Goal: Navigation & Orientation: Find specific page/section

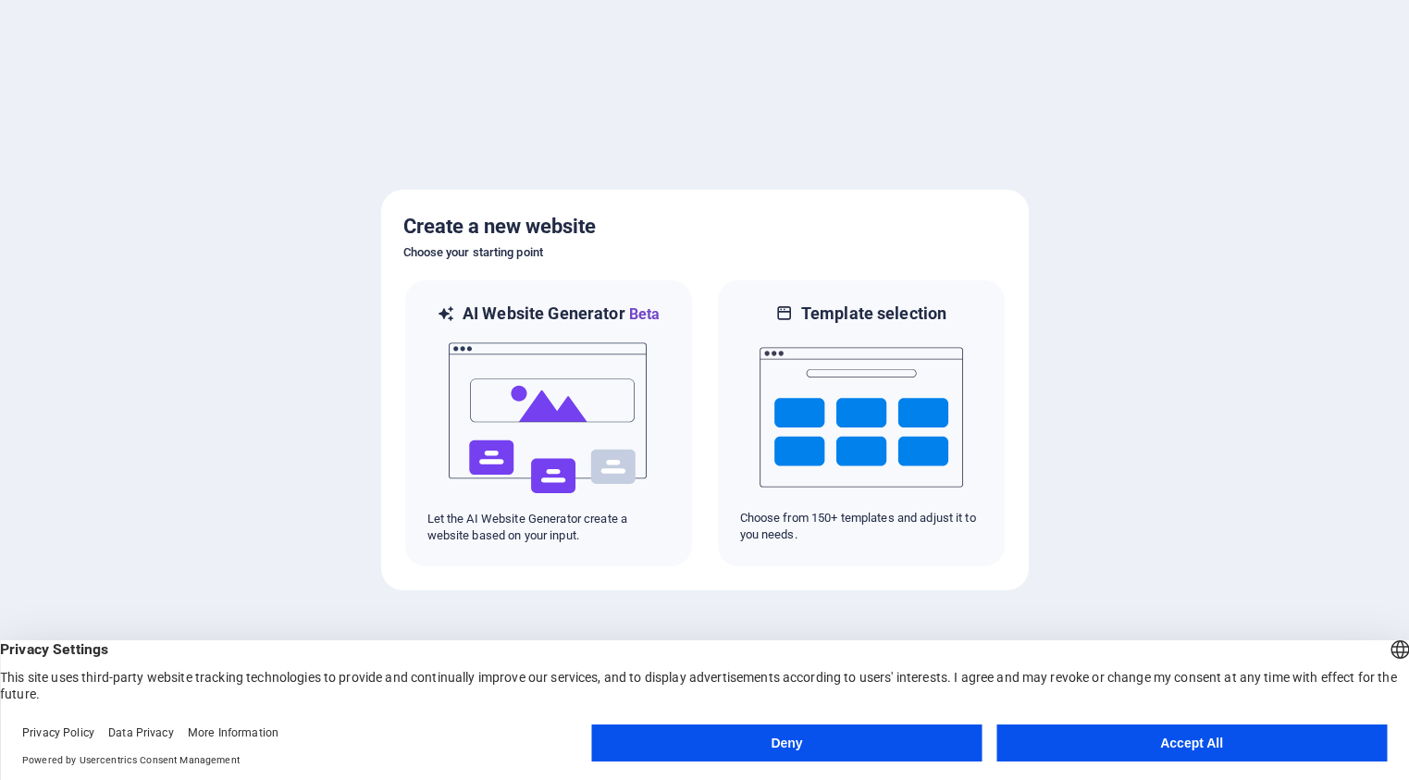
click at [1164, 742] on button "Accept All" at bounding box center [1191, 742] width 390 height 37
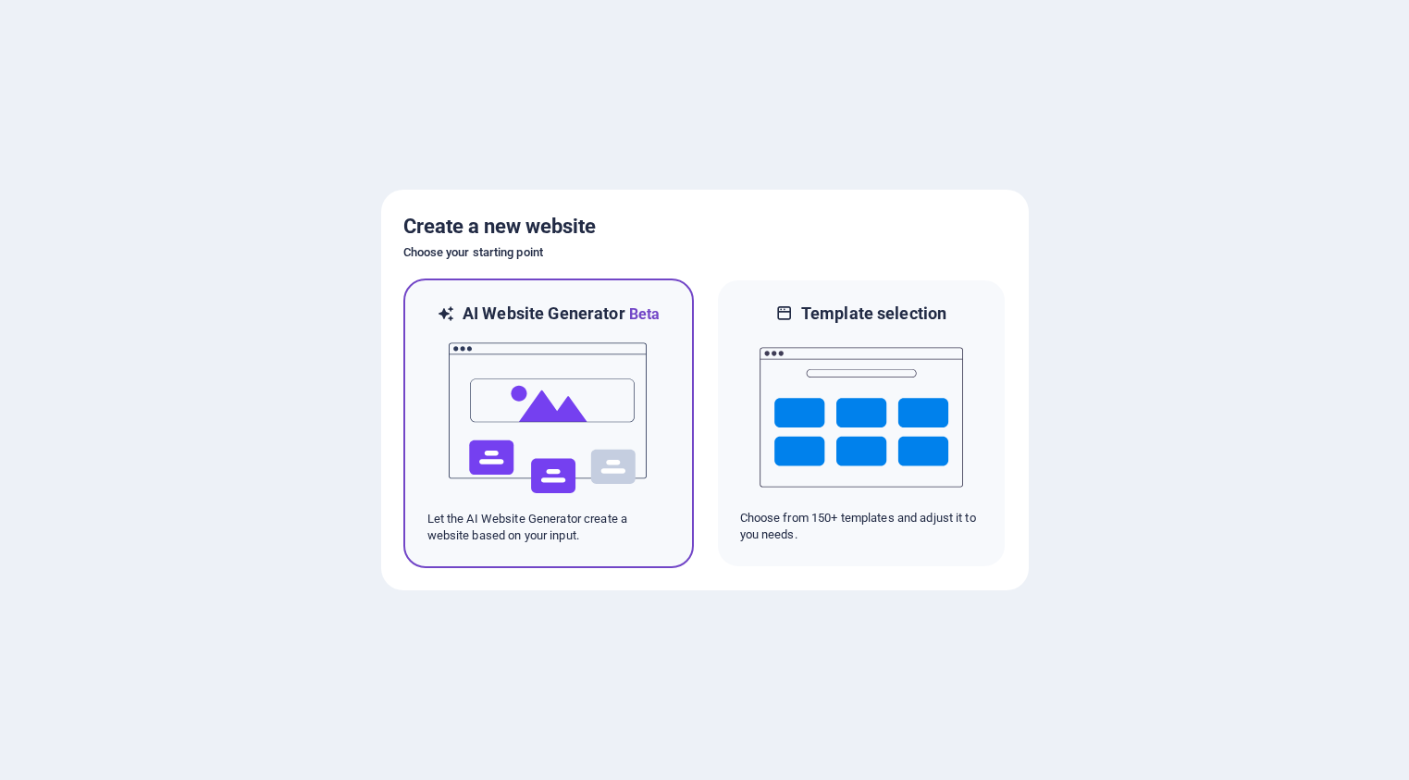
click at [543, 416] on img at bounding box center [549, 418] width 204 height 185
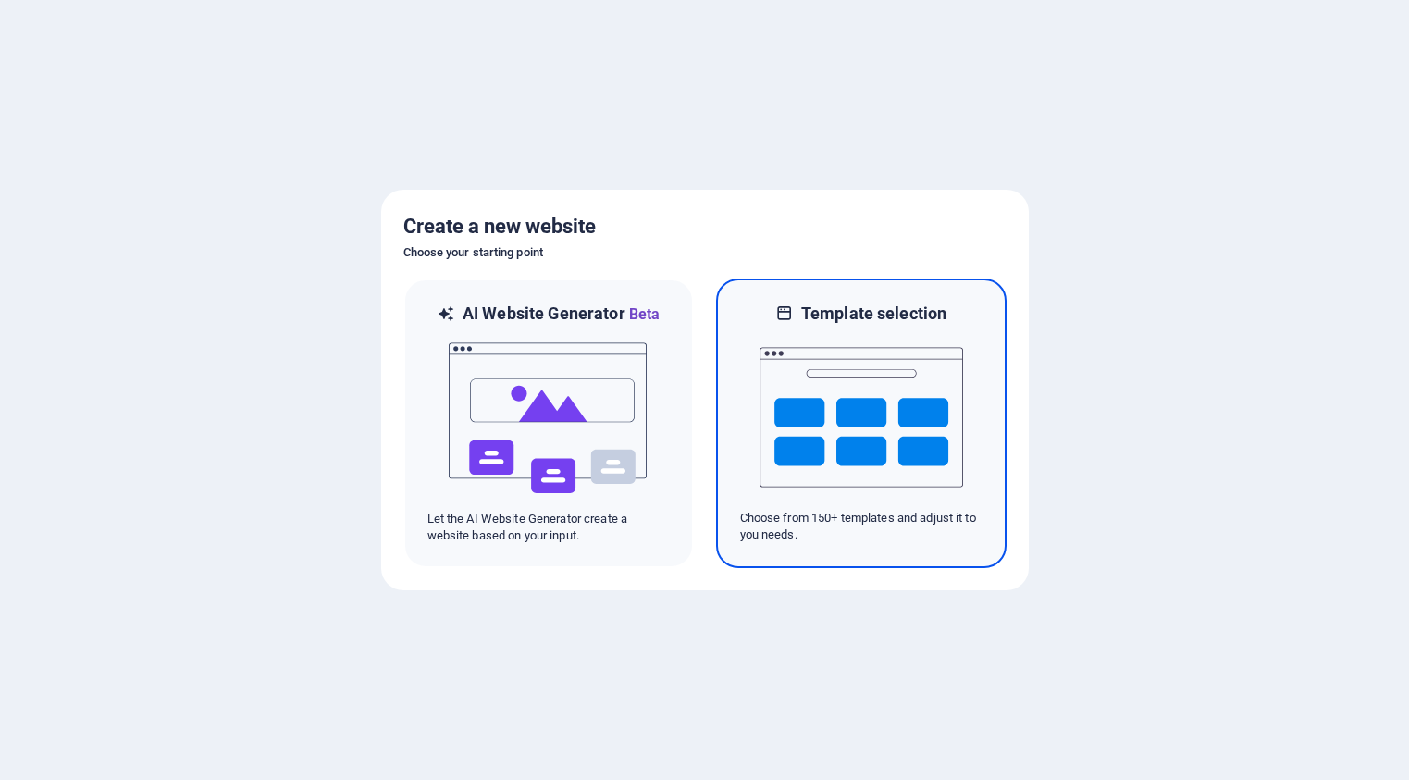
click at [871, 427] on img at bounding box center [862, 417] width 204 height 185
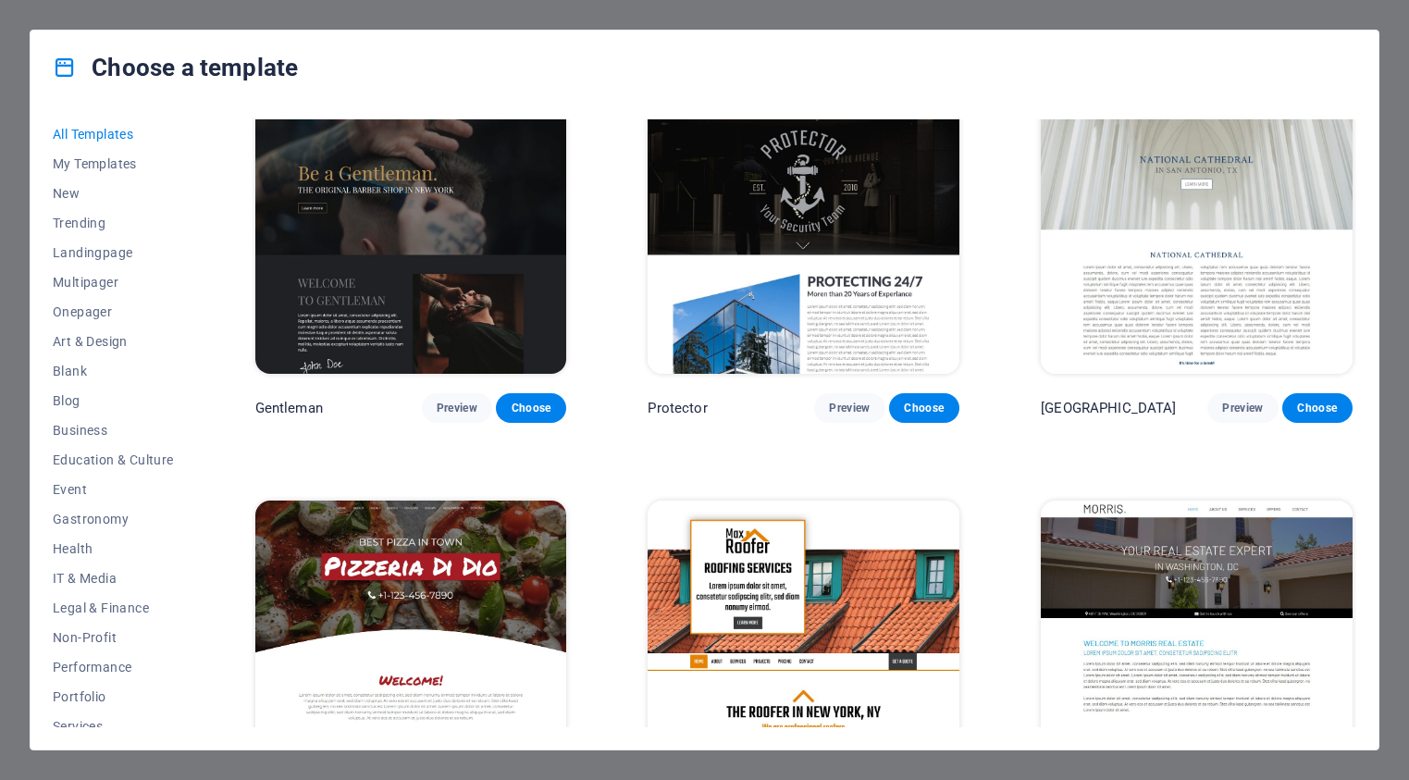
scroll to position [8405, 0]
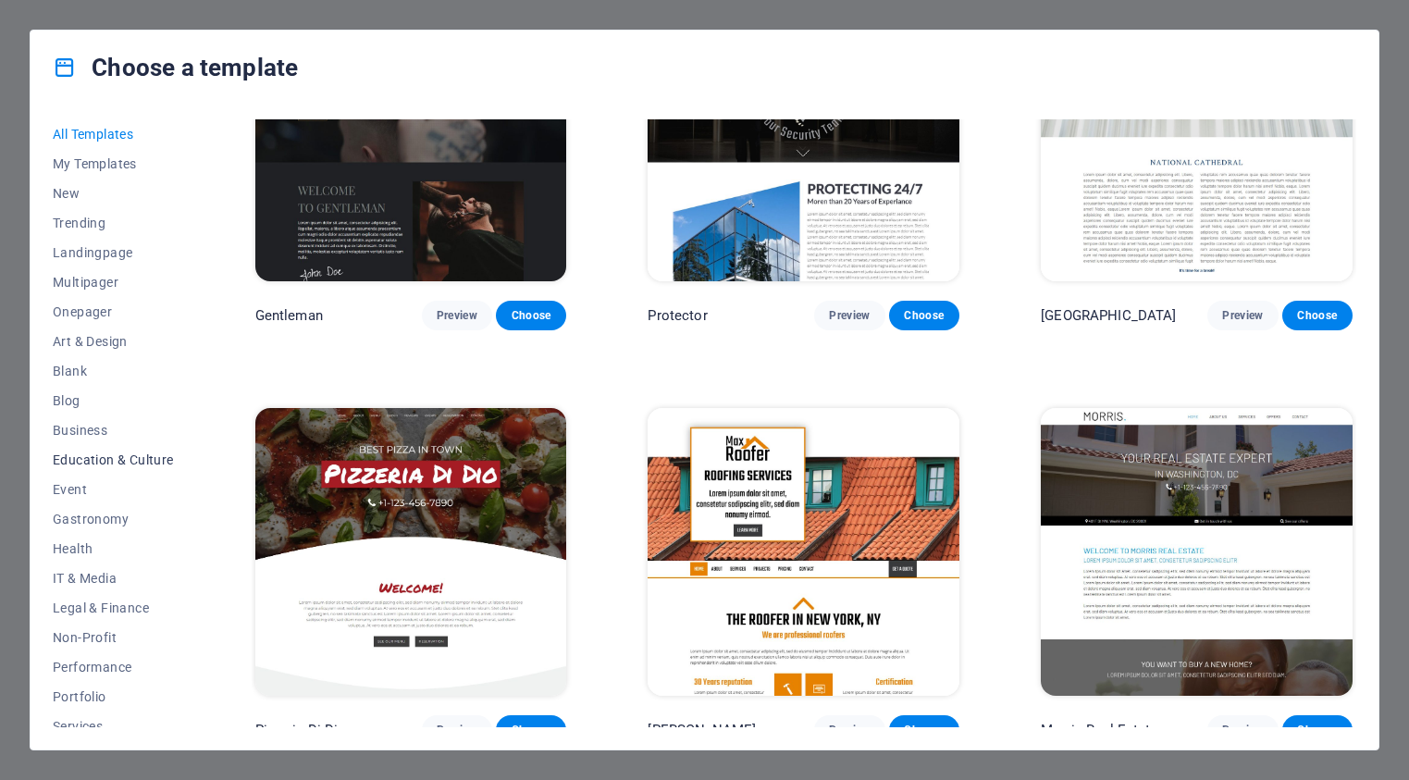
click at [107, 463] on span "Education & Culture" at bounding box center [113, 459] width 121 height 15
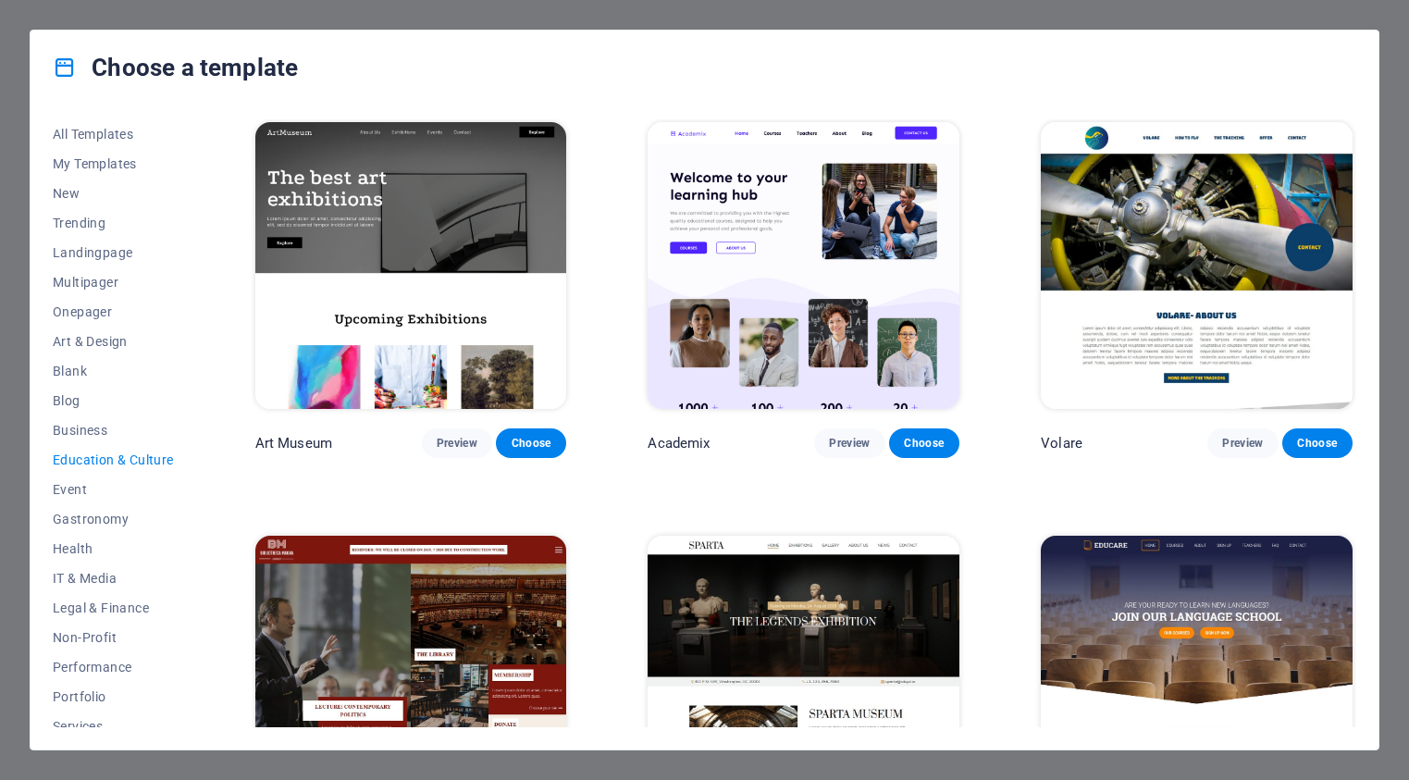
scroll to position [0, 0]
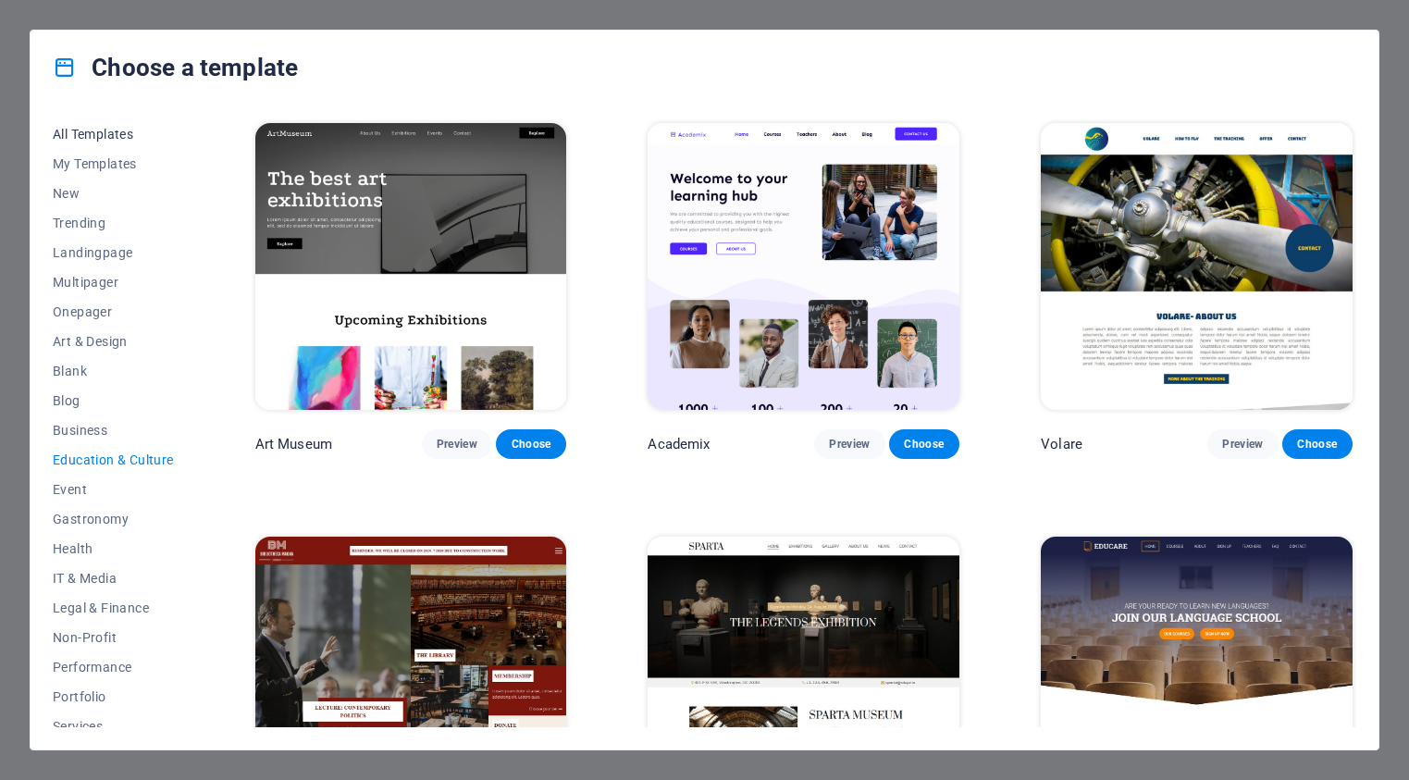
click at [114, 138] on span "All Templates" at bounding box center [113, 134] width 121 height 15
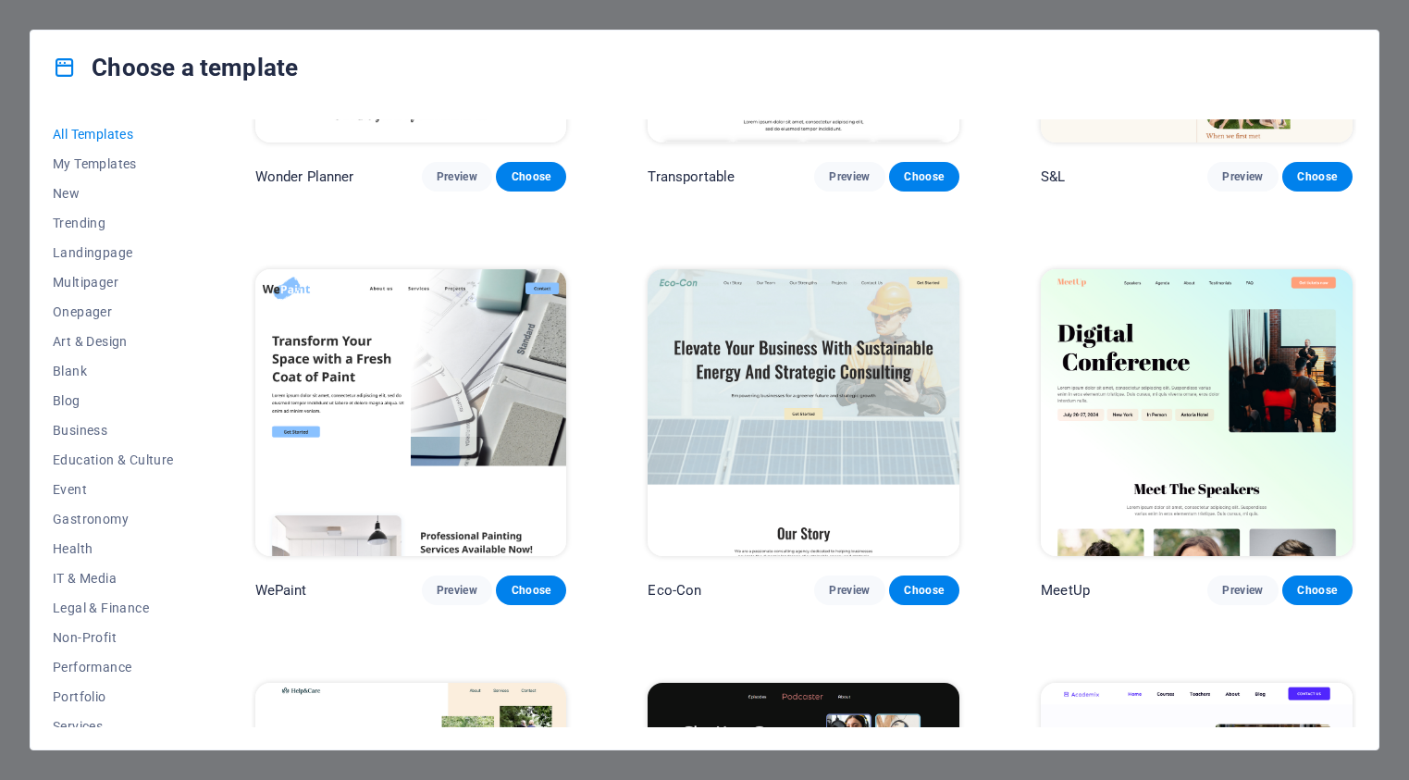
scroll to position [1116, 0]
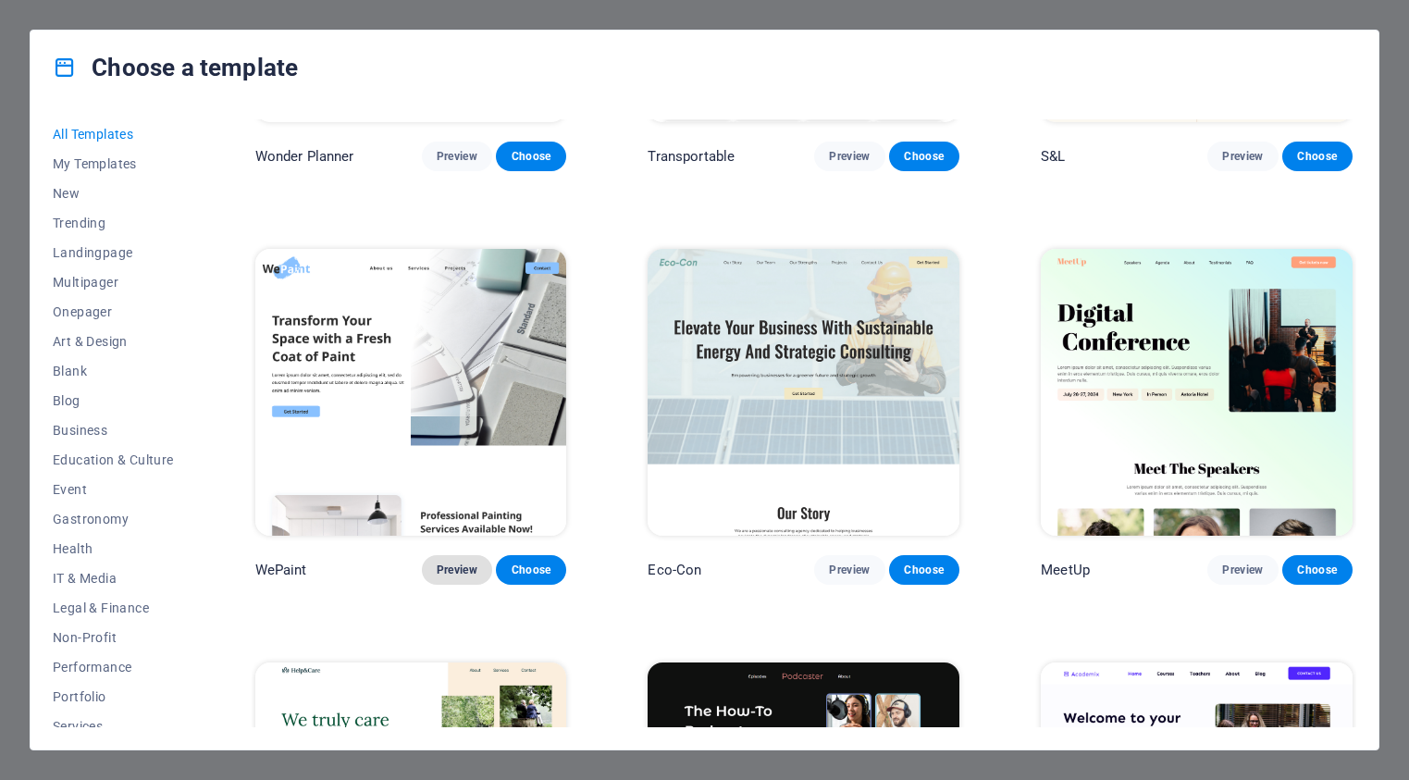
click at [450, 565] on span "Preview" at bounding box center [457, 570] width 41 height 15
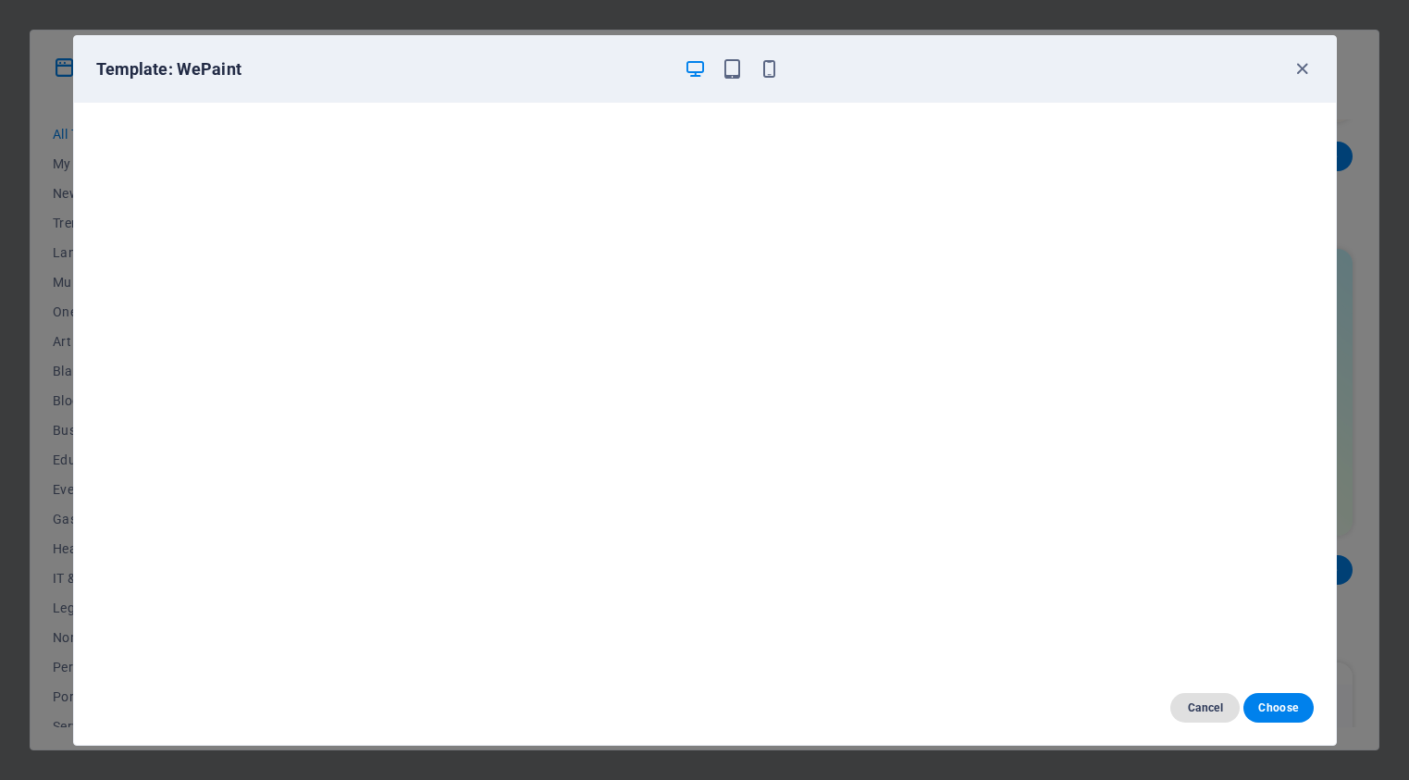
click at [1193, 707] on span "Cancel" at bounding box center [1205, 707] width 40 height 15
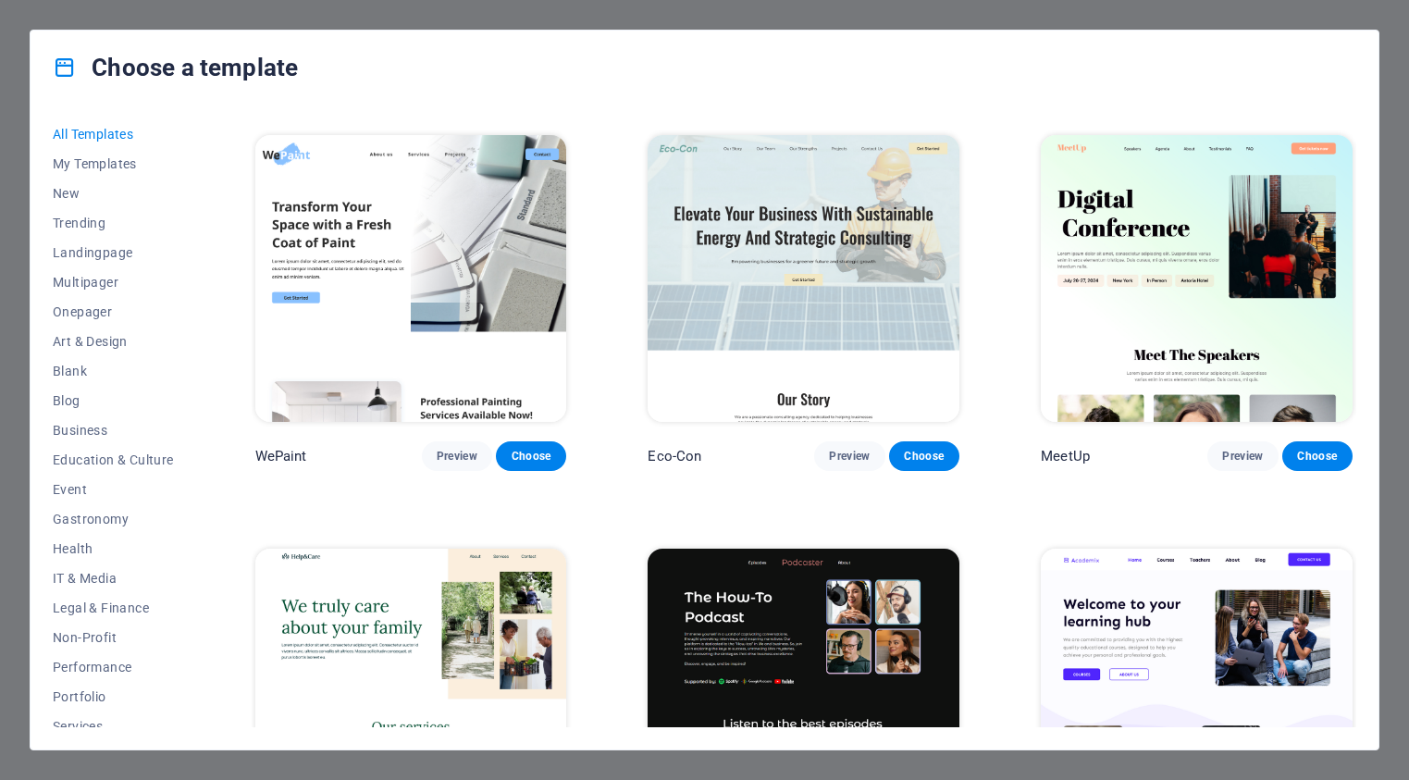
scroll to position [1532, 0]
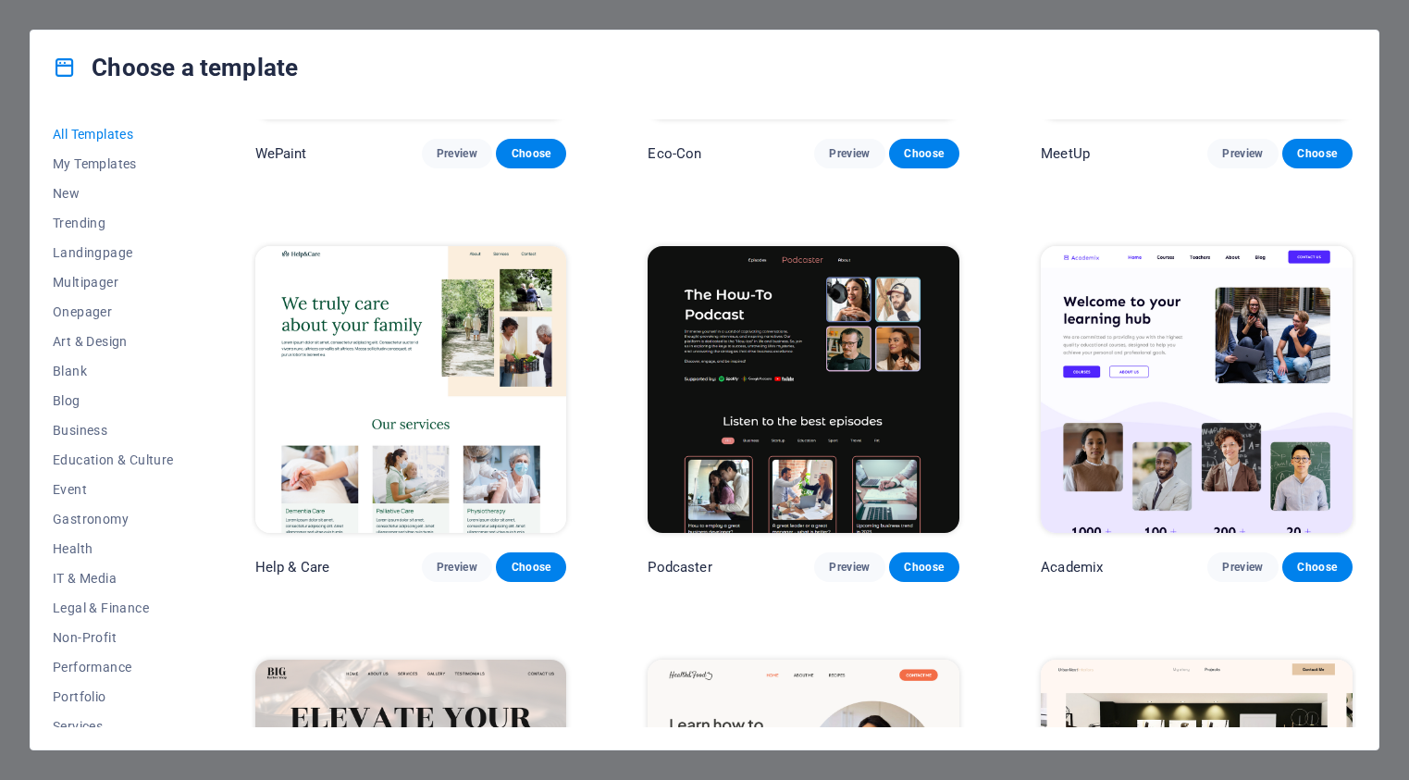
click at [1179, 315] on img at bounding box center [1197, 389] width 312 height 287
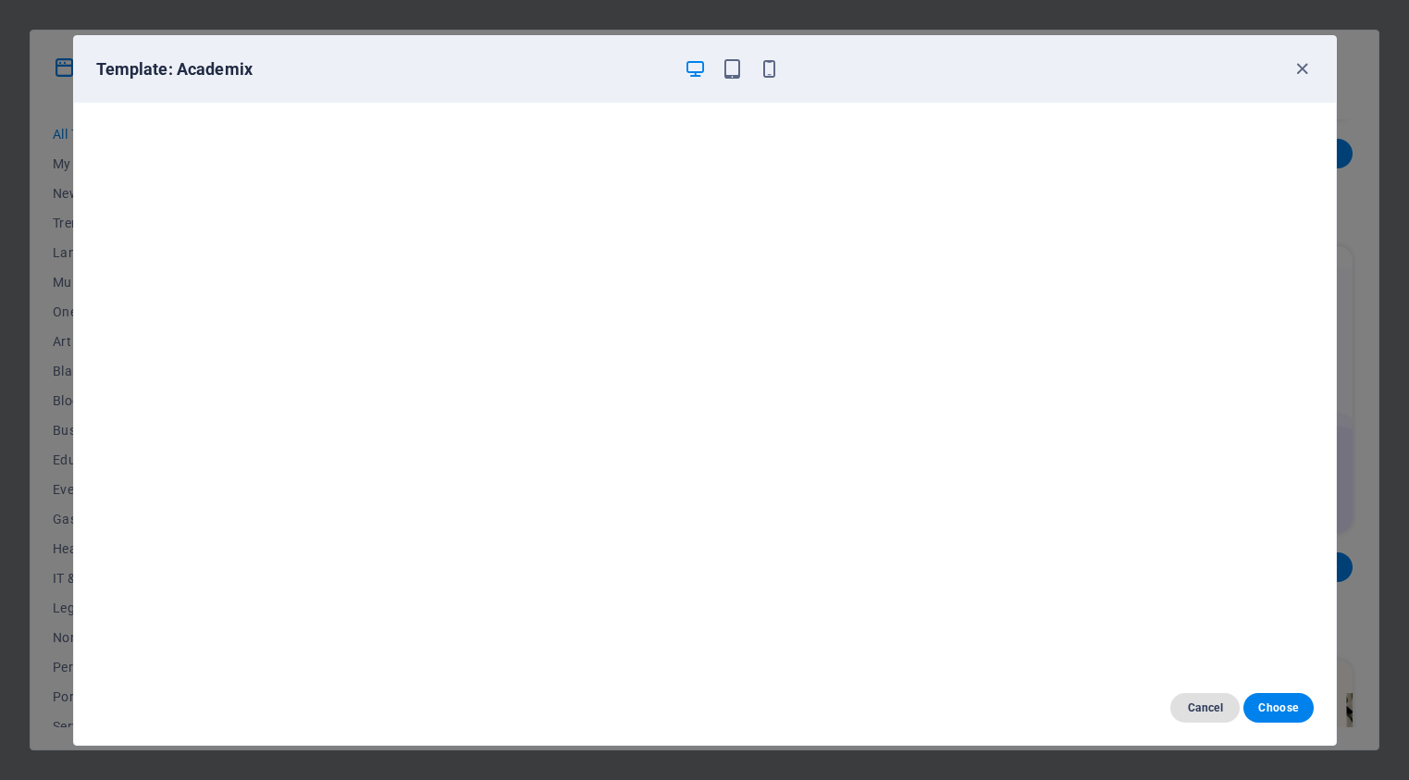
click at [1208, 713] on span "Cancel" at bounding box center [1205, 707] width 40 height 15
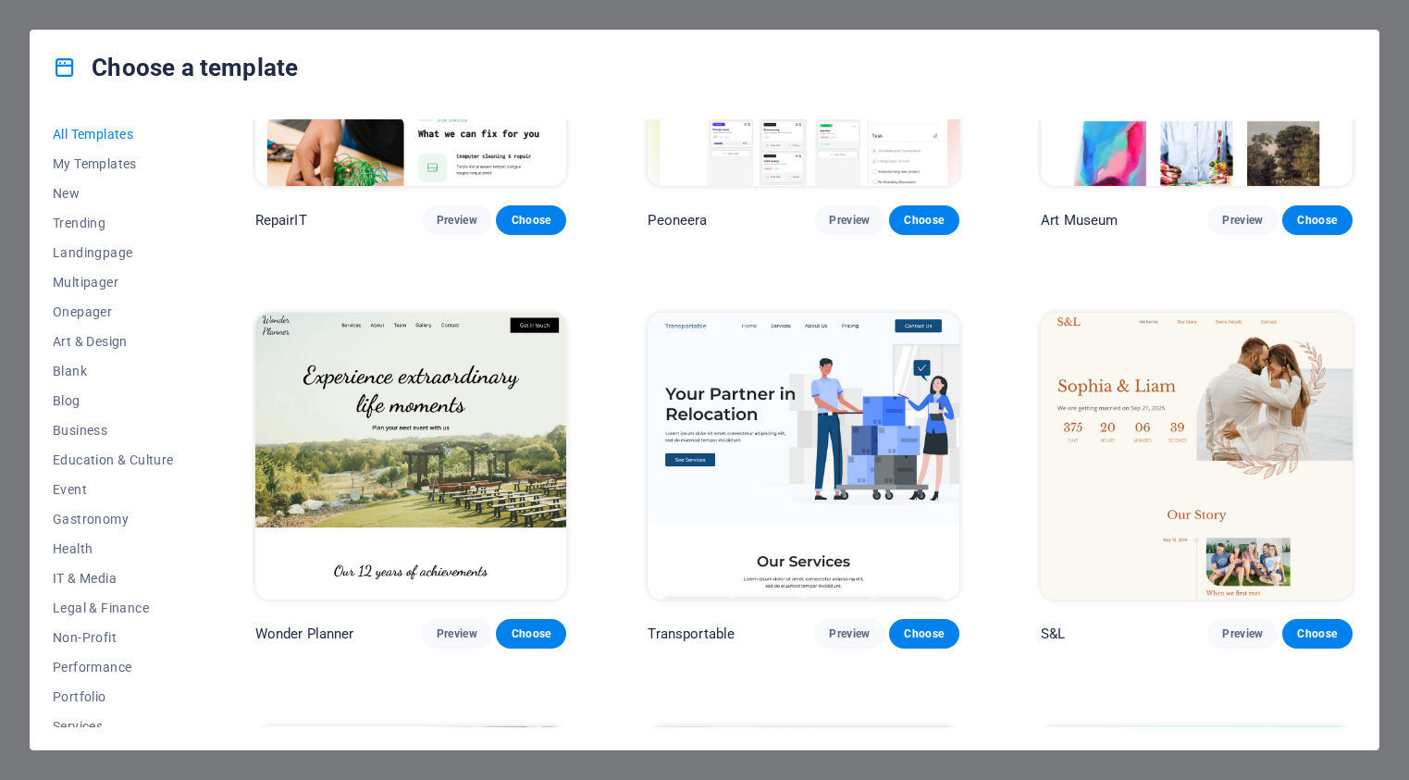
scroll to position [642, 0]
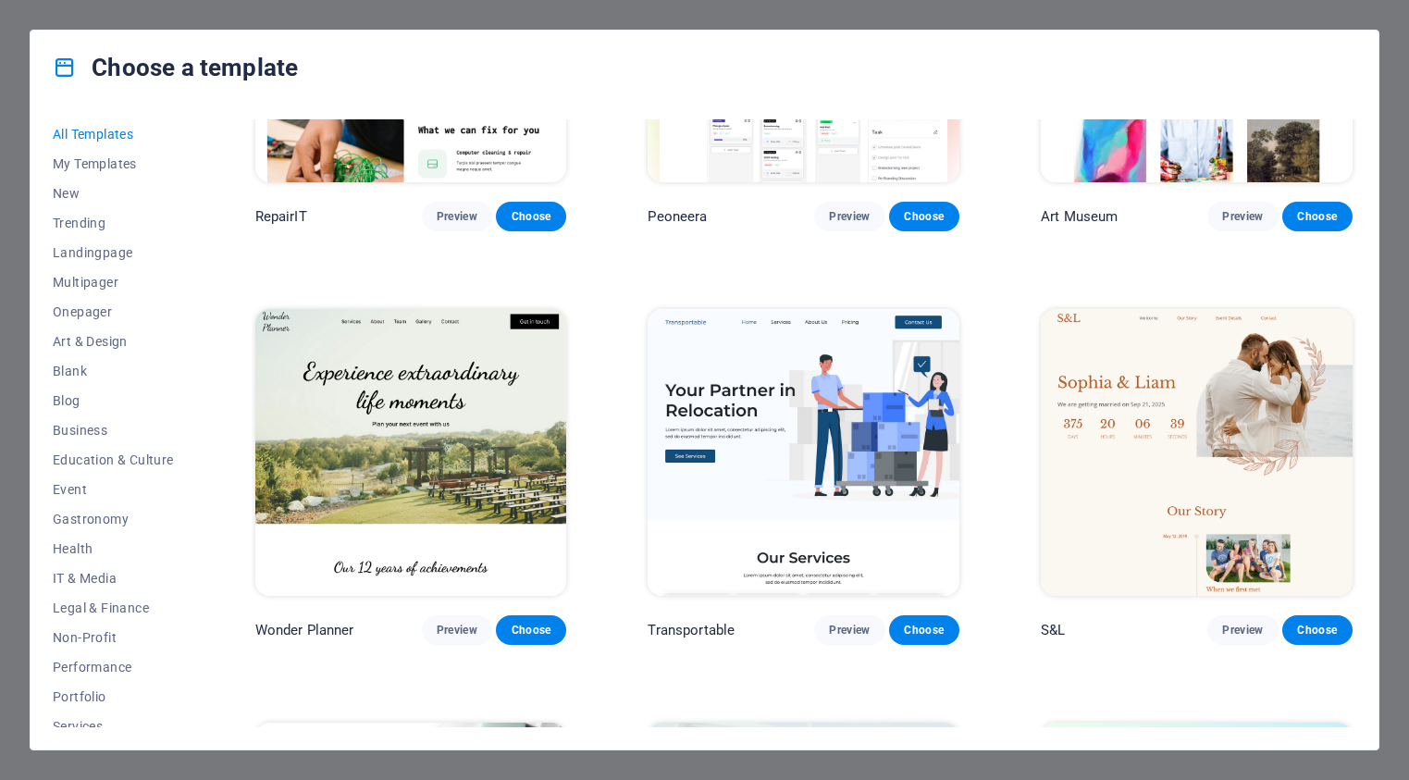
click at [785, 423] on img at bounding box center [804, 452] width 312 height 287
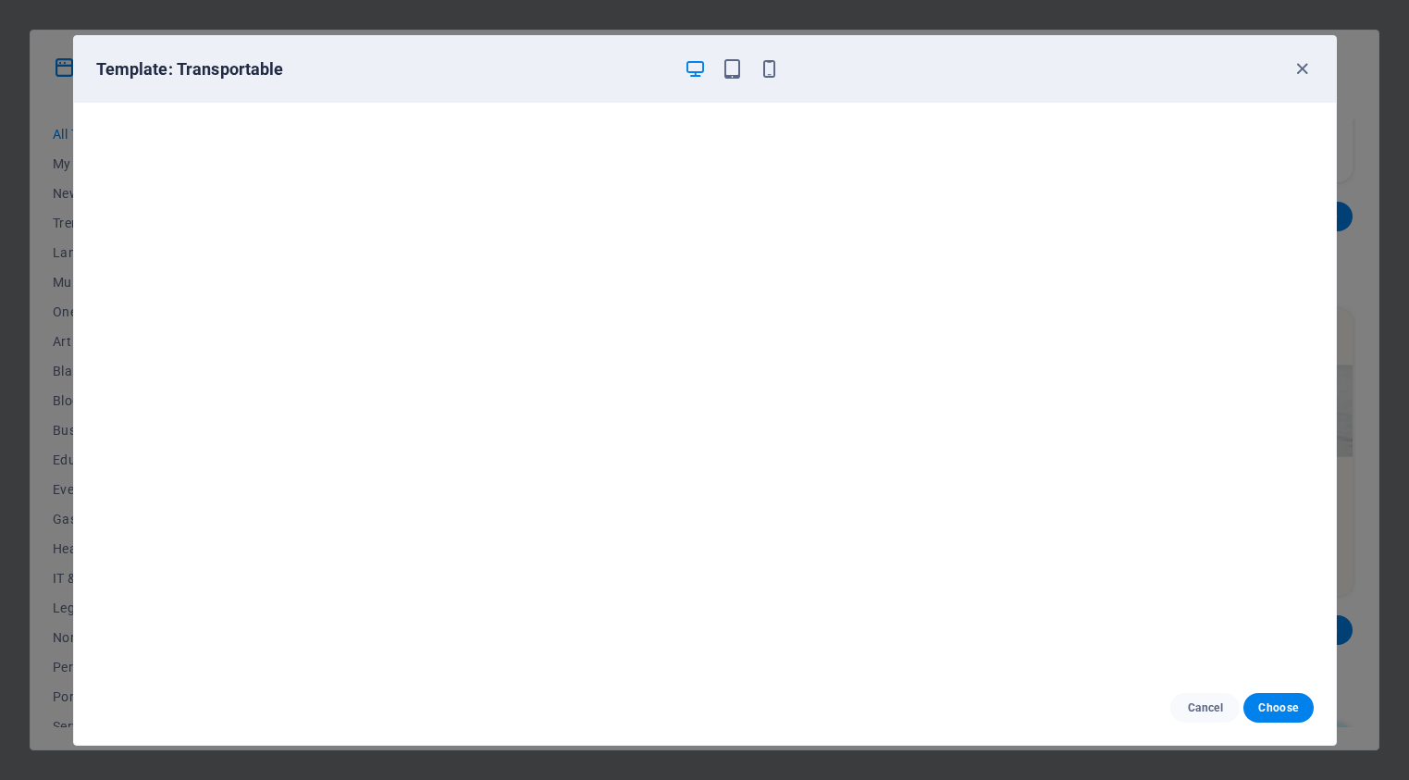
scroll to position [0, 0]
